Goal: Find specific page/section: Find specific page/section

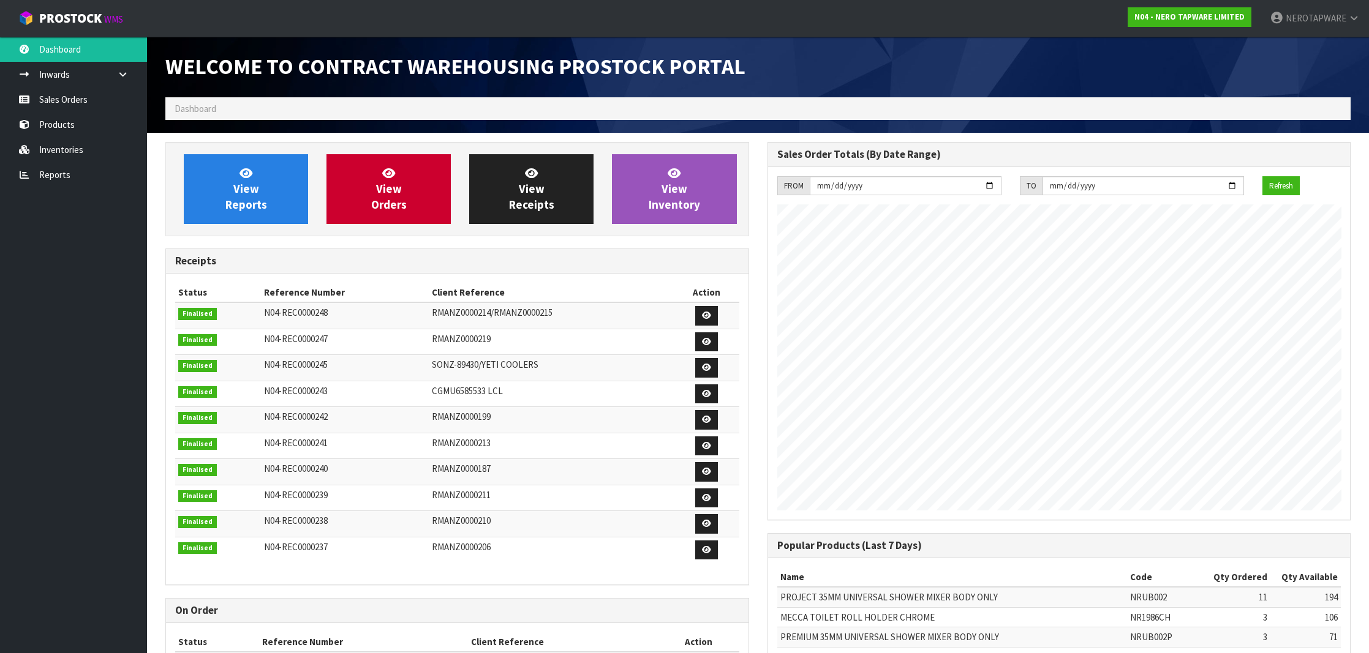
scroll to position [675, 601]
click at [89, 100] on link "Sales Orders" at bounding box center [73, 99] width 147 height 25
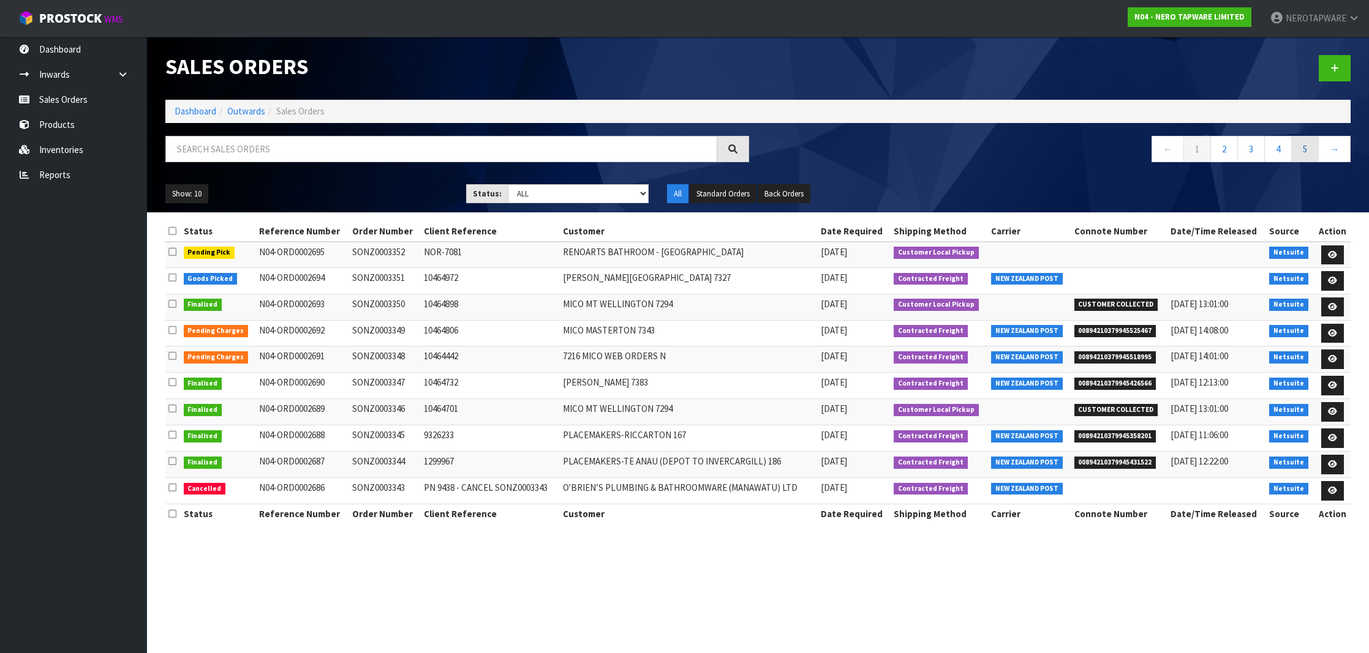
click at [1312, 155] on link "5" at bounding box center [1305, 149] width 28 height 26
click at [1312, 155] on link "7" at bounding box center [1305, 149] width 28 height 26
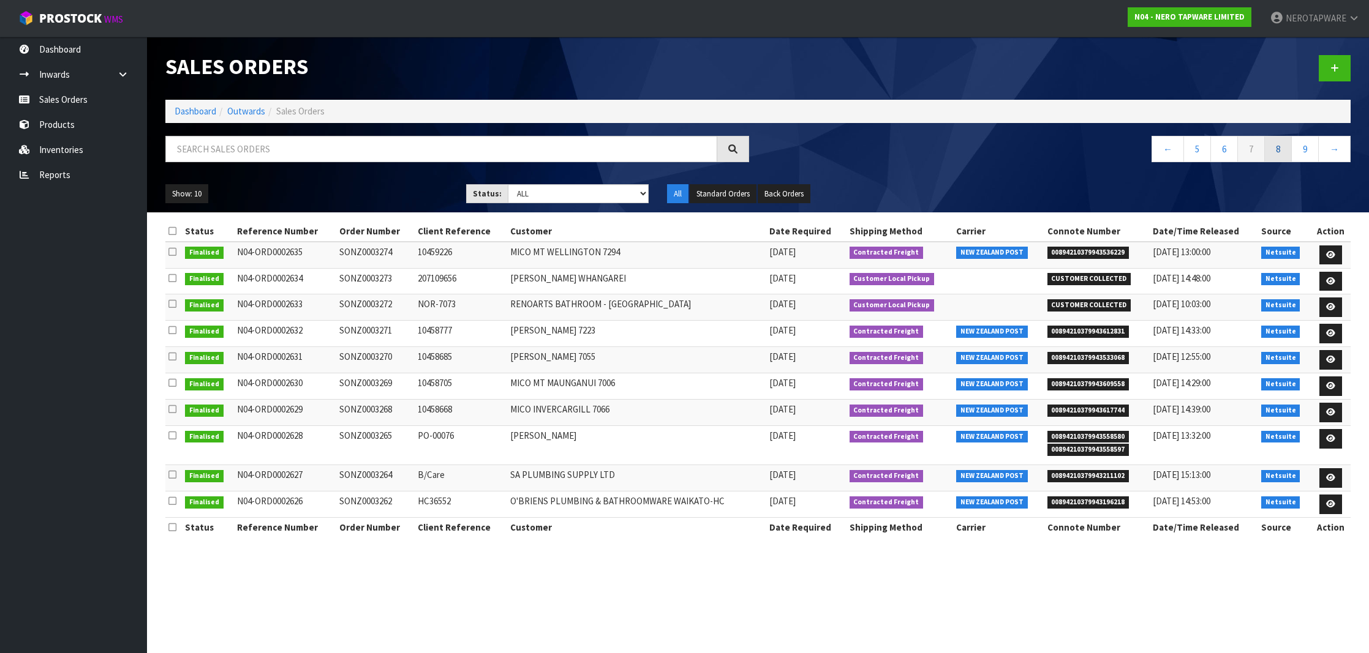
click at [1283, 155] on link "8" at bounding box center [1278, 149] width 28 height 26
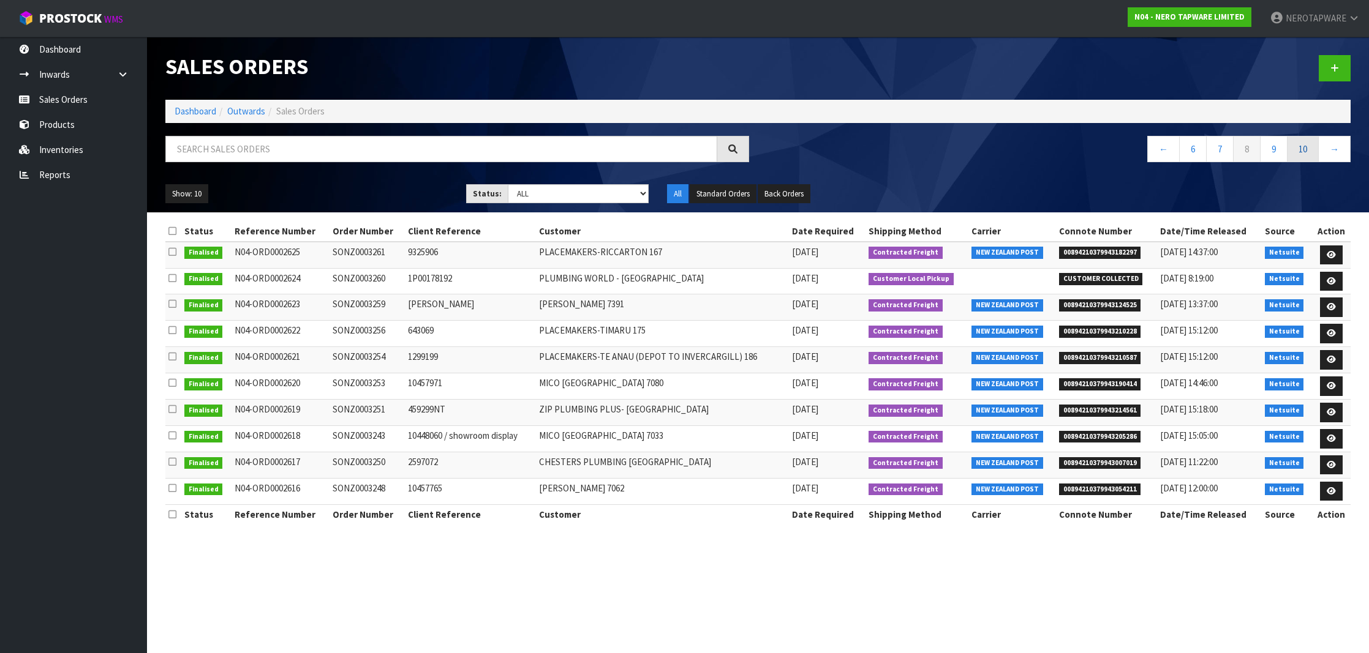
click at [1304, 150] on link "10" at bounding box center [1303, 149] width 32 height 26
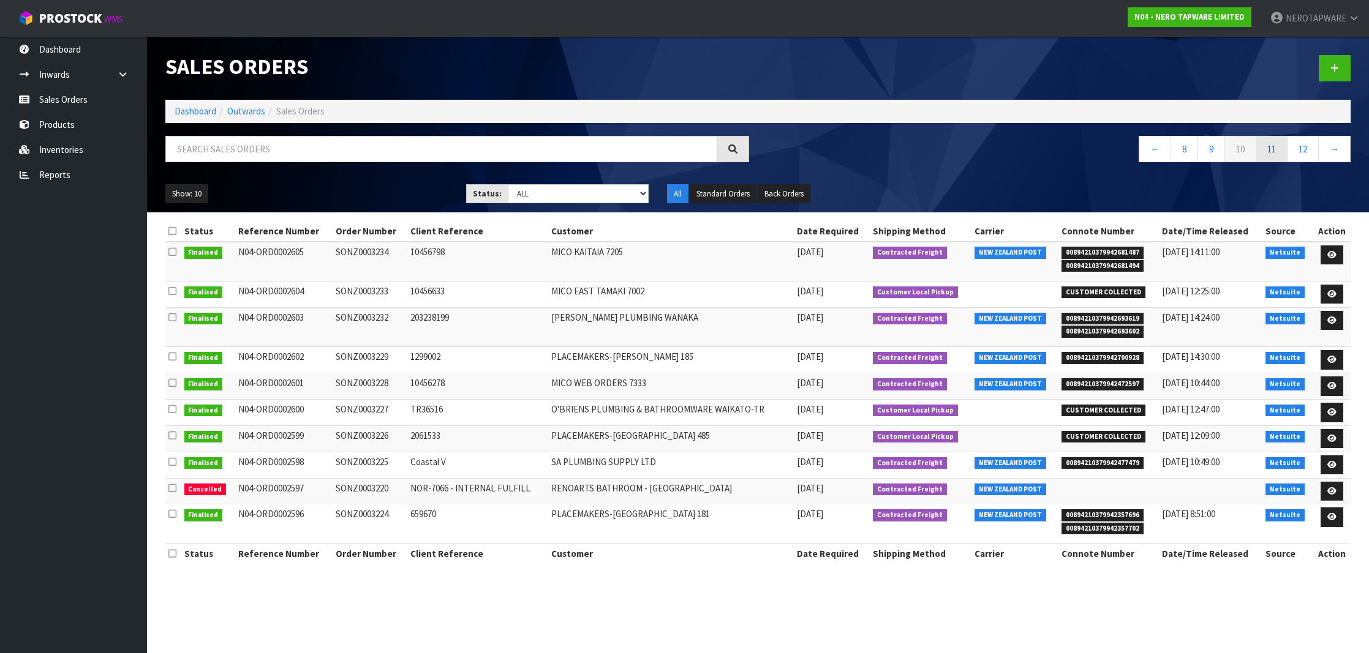
click at [1271, 156] on link "11" at bounding box center [1271, 149] width 32 height 26
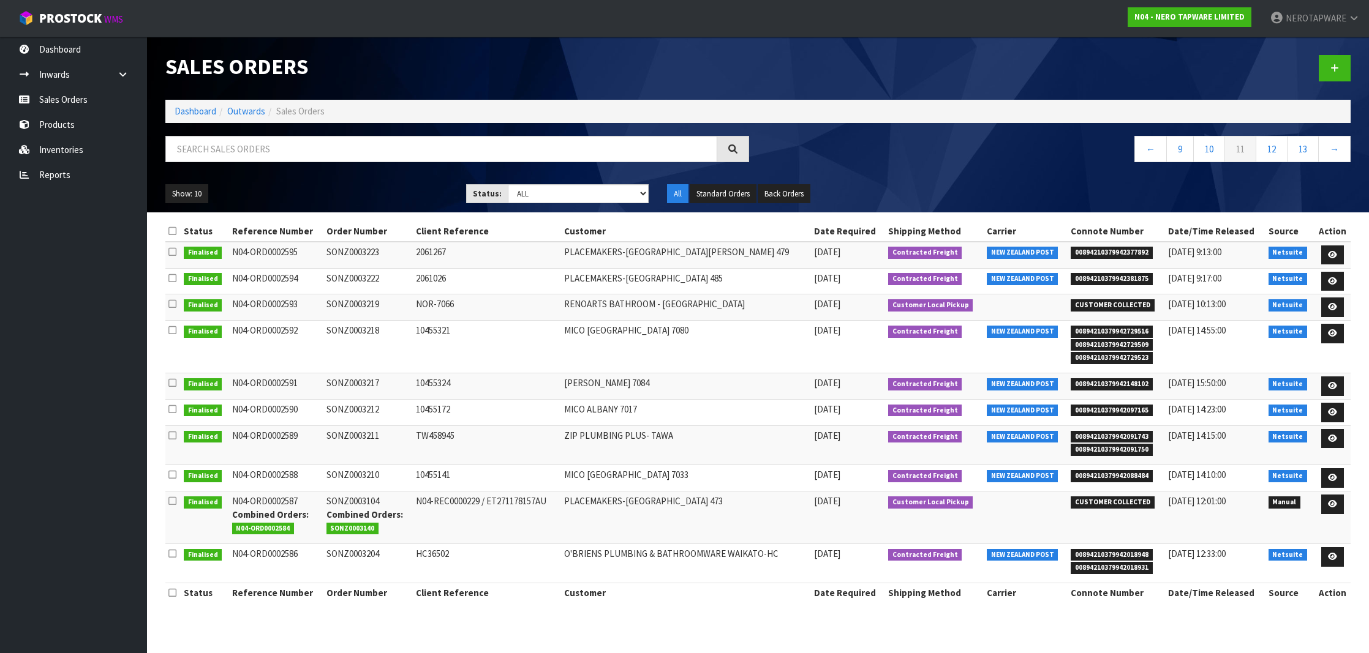
click at [1118, 384] on span "00894210379942148102" at bounding box center [1112, 384] width 82 height 12
copy span "00894210379942148102"
click at [350, 380] on td "SONZ0003217" at bounding box center [367, 387] width 89 height 26
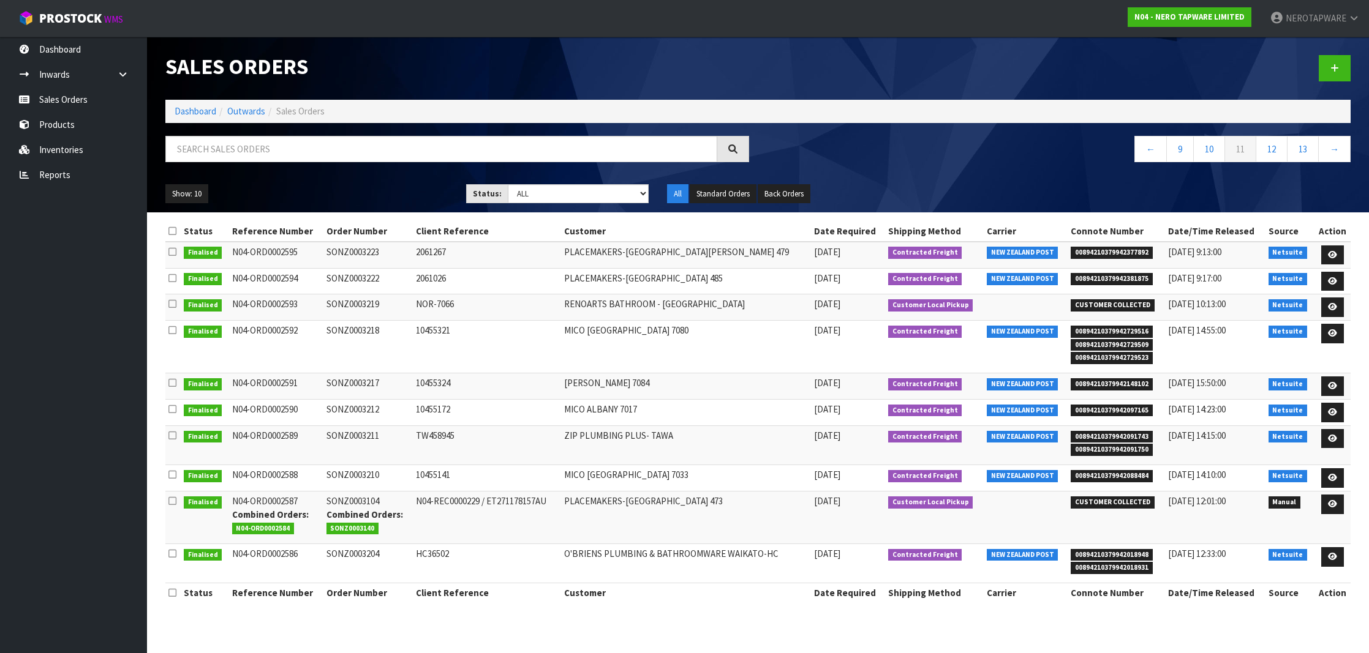
copy td "SONZ0003217"
click at [1132, 409] on span "00894210379942097165" at bounding box center [1112, 411] width 82 height 12
copy span "00894210379942097165"
click at [371, 405] on td "SONZ0003212" at bounding box center [367, 413] width 89 height 26
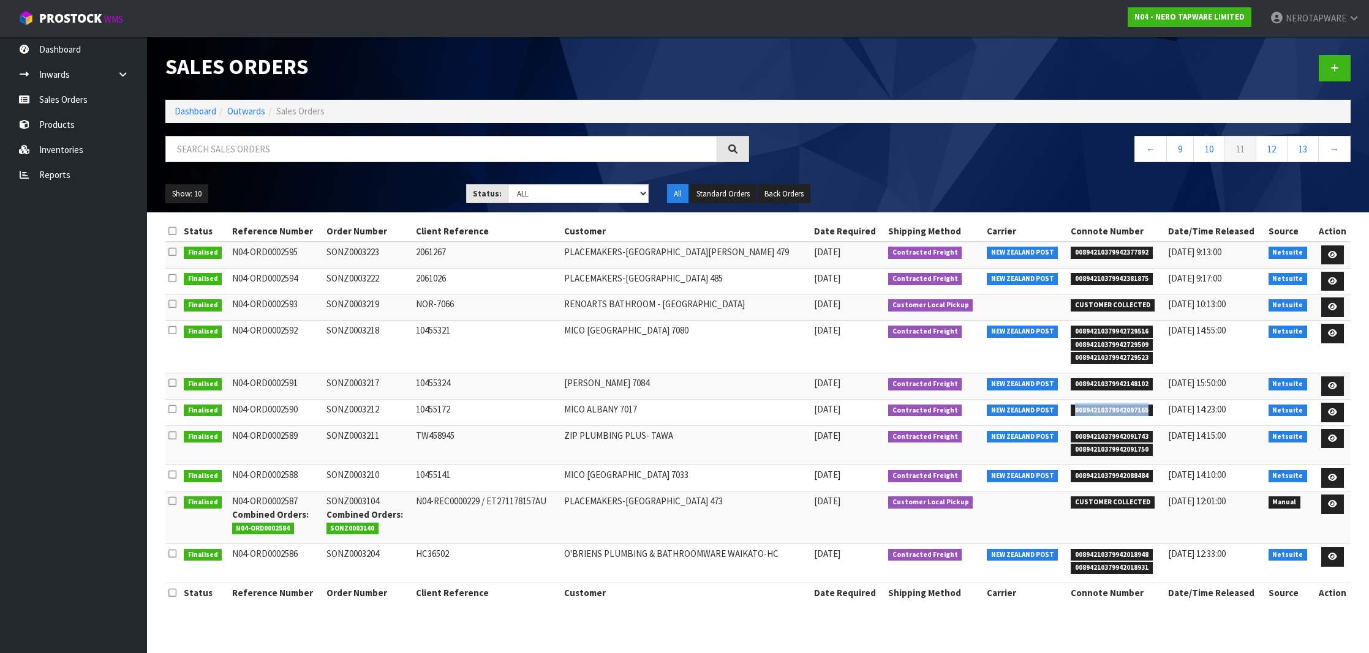
scroll to position [0, 1]
click at [371, 405] on td "SONZ0003212" at bounding box center [367, 413] width 89 height 26
copy td "SONZ0003212"
click at [1098, 435] on span "00894210379942091743" at bounding box center [1112, 437] width 82 height 12
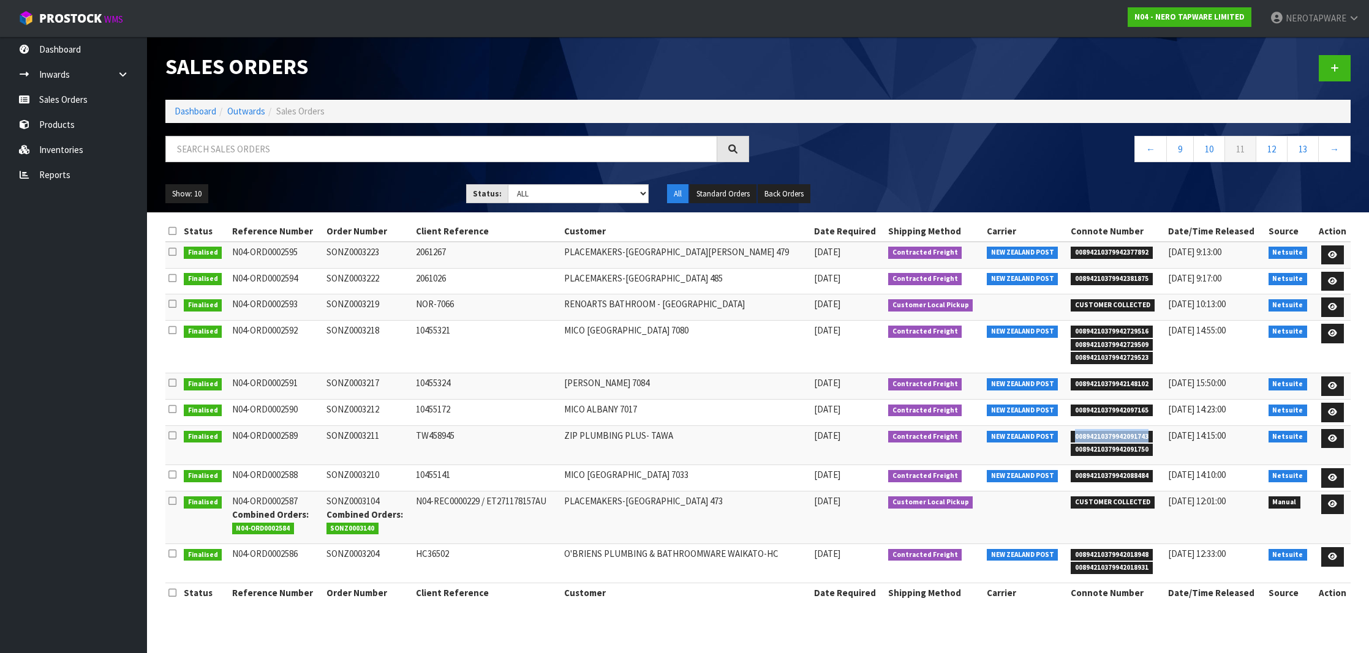
click at [1098, 435] on span "00894210379942091743" at bounding box center [1112, 437] width 82 height 12
copy span "00894210379942091743"
click at [367, 437] on td "SONZ0003211" at bounding box center [367, 445] width 89 height 39
click at [369, 437] on td "SONZ0003211" at bounding box center [367, 445] width 89 height 39
click at [372, 434] on td "SONZ0003211" at bounding box center [367, 445] width 89 height 39
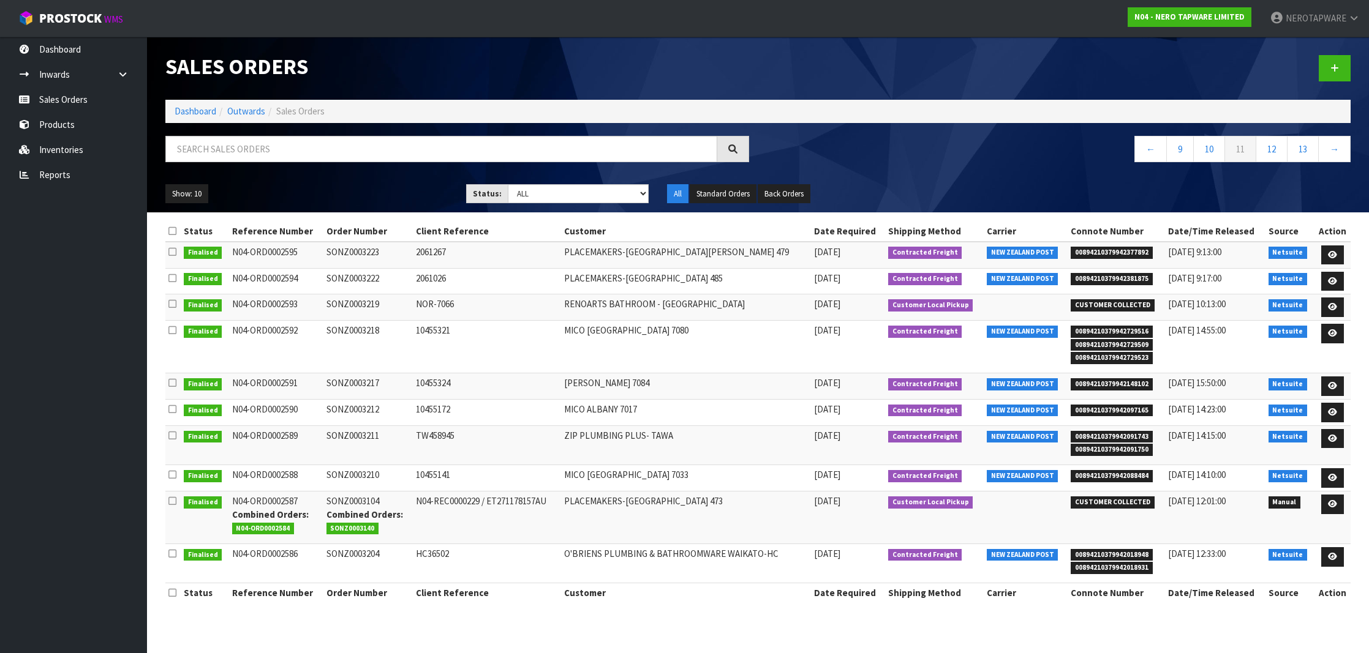
click at [371, 434] on td "SONZ0003211" at bounding box center [367, 445] width 89 height 39
copy td "SONZ0003211"
click at [1120, 474] on span "00894210379942088484" at bounding box center [1112, 476] width 82 height 12
copy span "00894210379942088484"
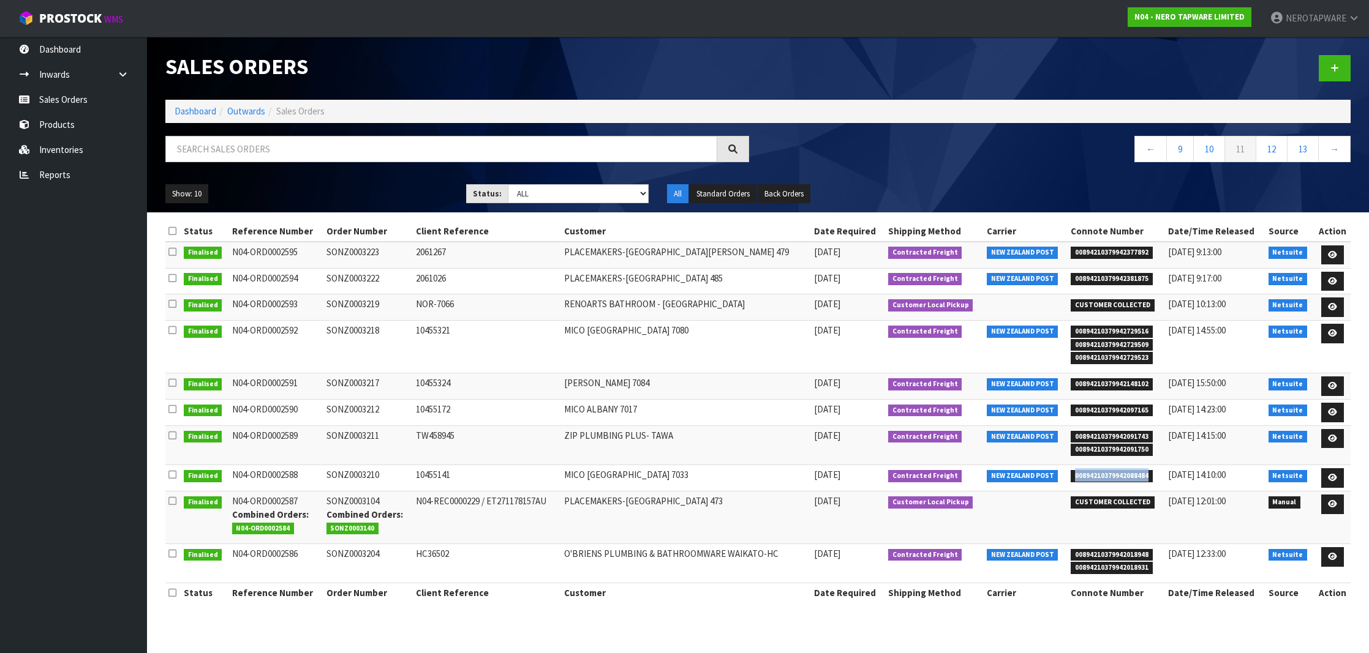
scroll to position [-1, 0]
click at [350, 479] on td "SONZ0003210" at bounding box center [367, 478] width 89 height 26
click at [353, 476] on td "SONZ0003210" at bounding box center [367, 478] width 89 height 26
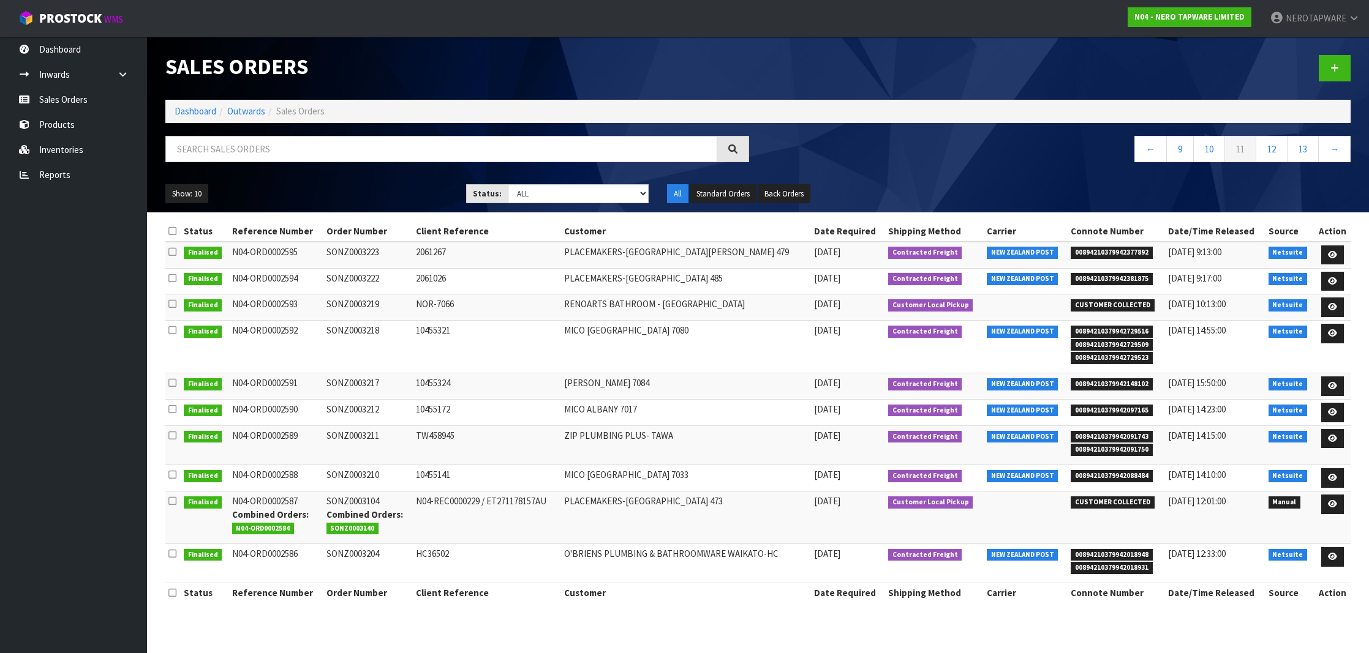
copy td "SONZ0003210"
click at [1134, 550] on span "00894210379942018948" at bounding box center [1112, 555] width 82 height 12
copy span "00894210379942018948"
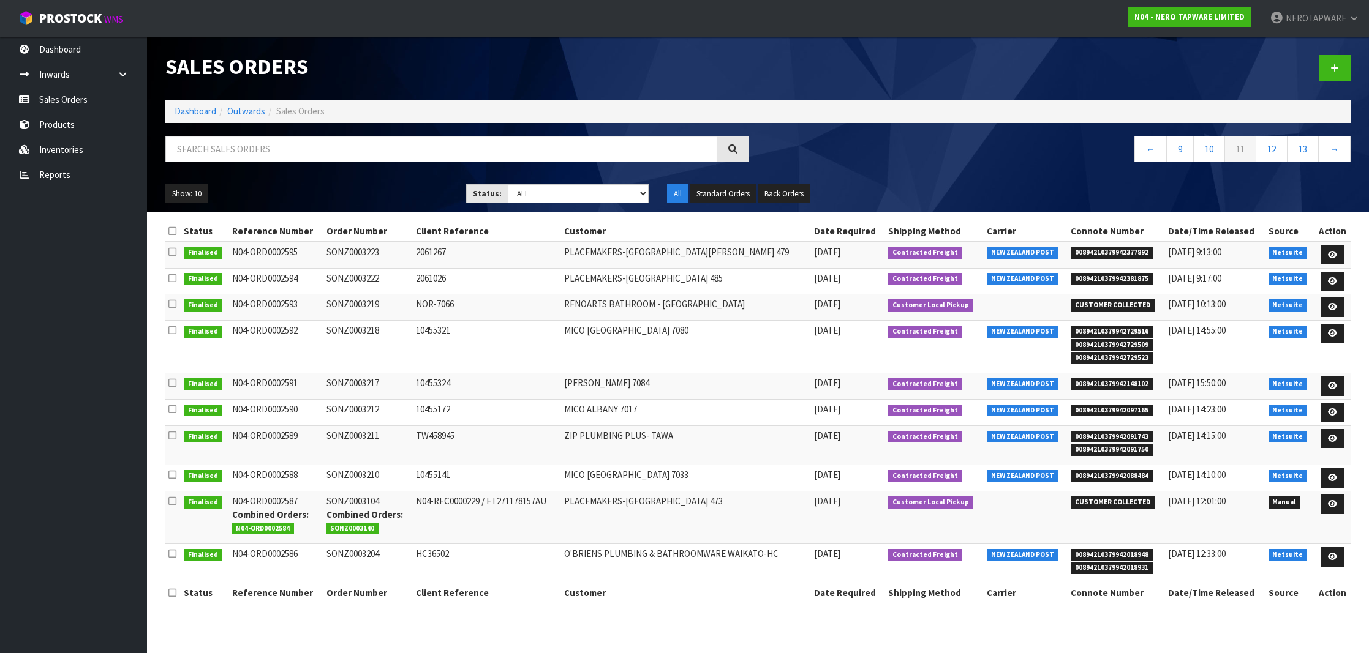
click at [378, 551] on td "SONZ0003204" at bounding box center [367, 563] width 89 height 39
click at [372, 550] on td "SONZ0003204" at bounding box center [367, 563] width 89 height 39
copy td "SONZ0003204"
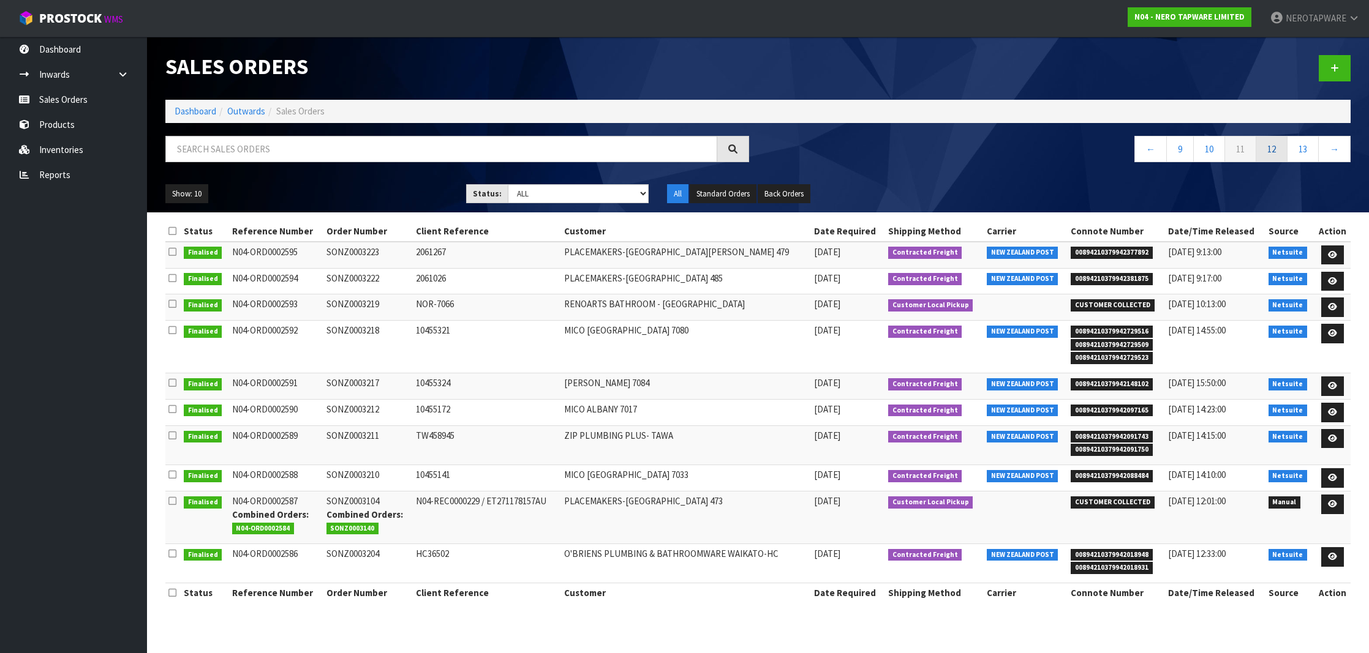
click at [1274, 157] on link "12" at bounding box center [1271, 149] width 32 height 26
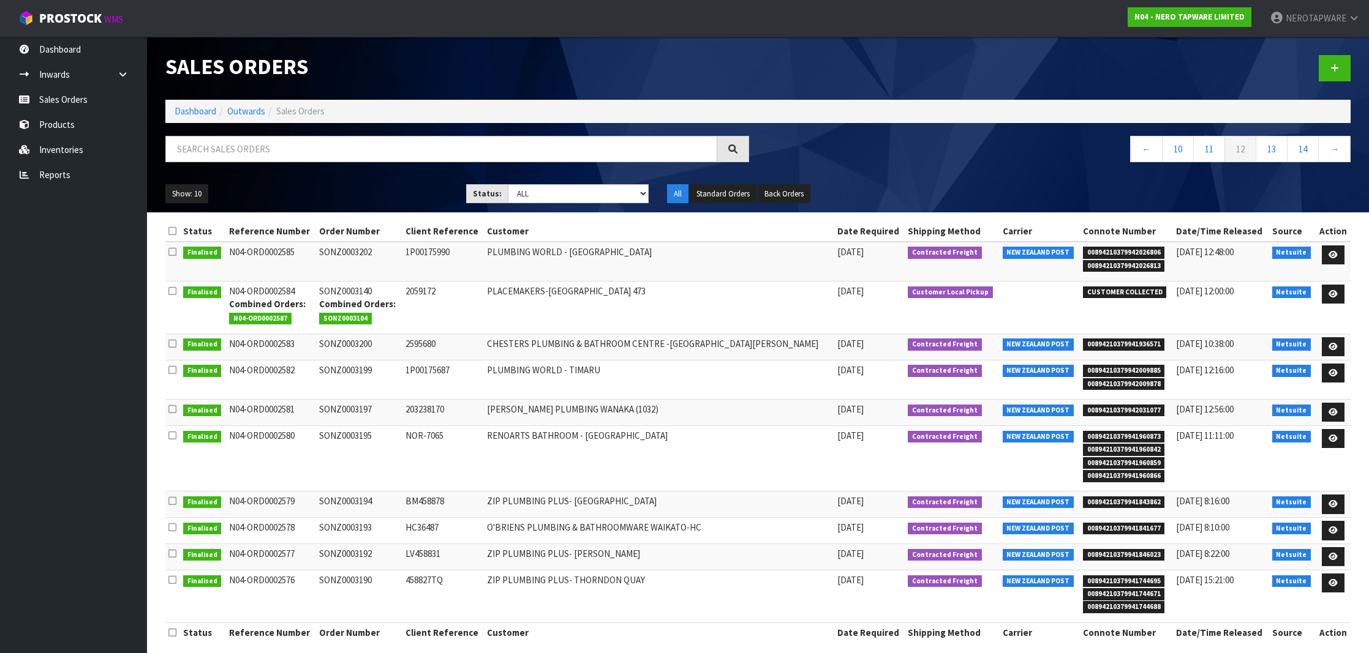
click at [1083, 249] on span "00894210379942026806" at bounding box center [1124, 253] width 82 height 12
